Goal: Browse casually

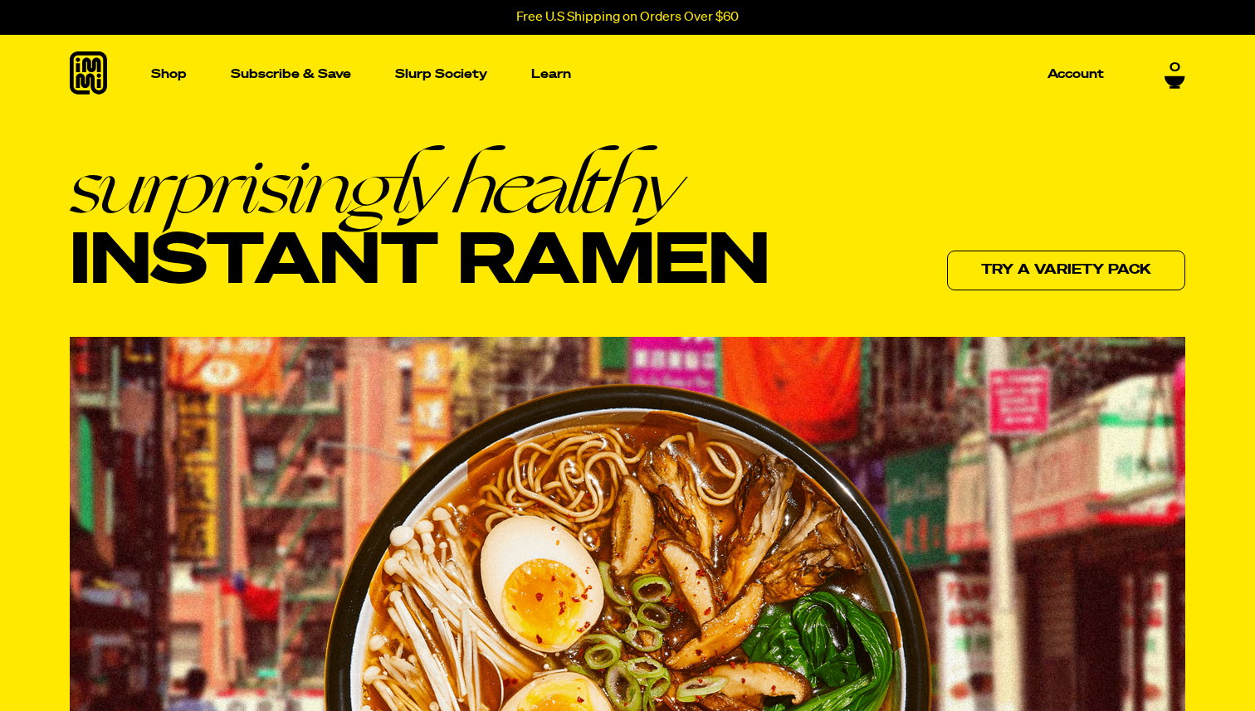
click at [89, 65] on icon at bounding box center [88, 72] width 37 height 43
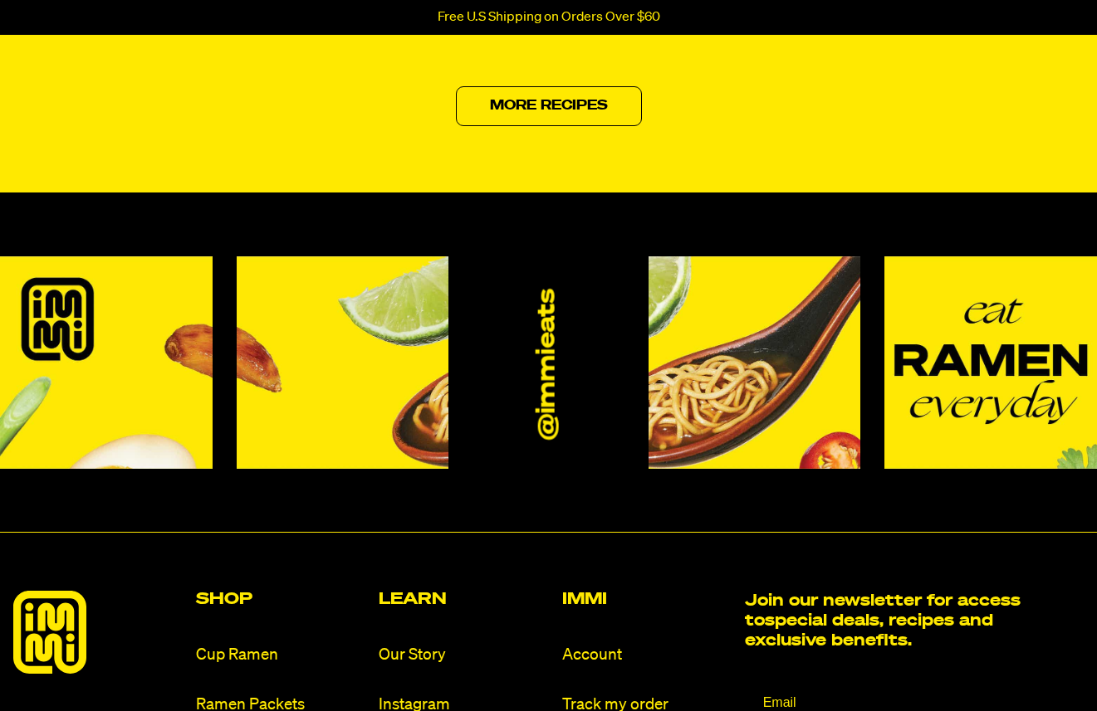
scroll to position [7739, 0]
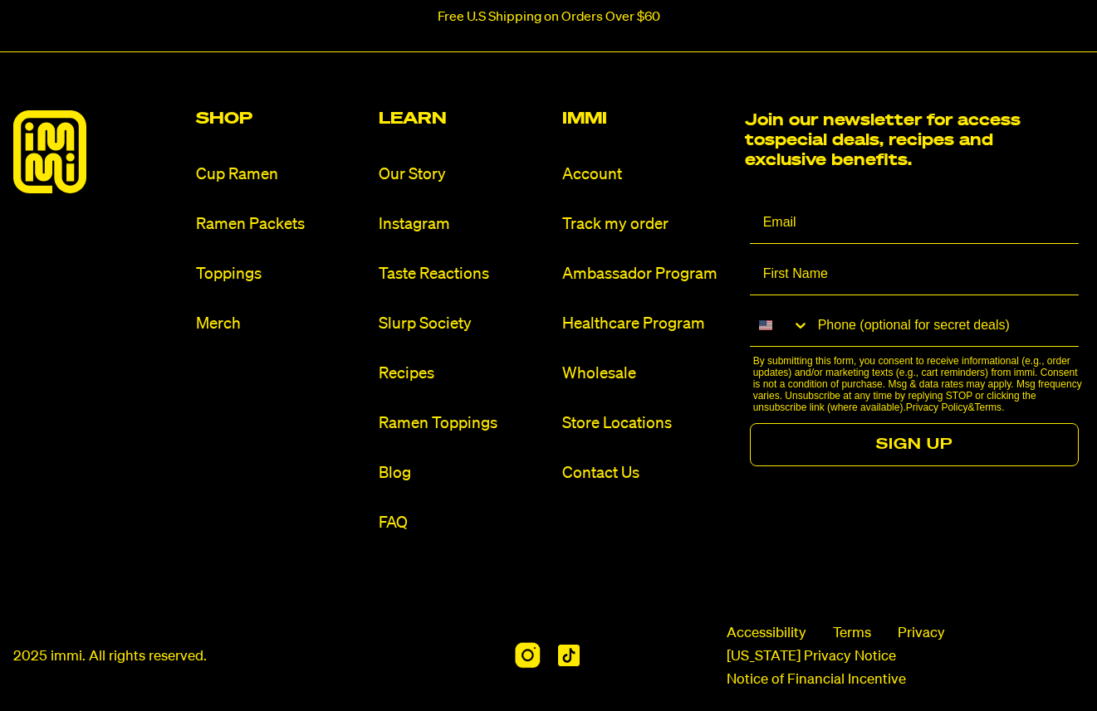
click at [520, 642] on img at bounding box center [528, 655] width 26 height 26
